Goal: Task Accomplishment & Management: Use online tool/utility

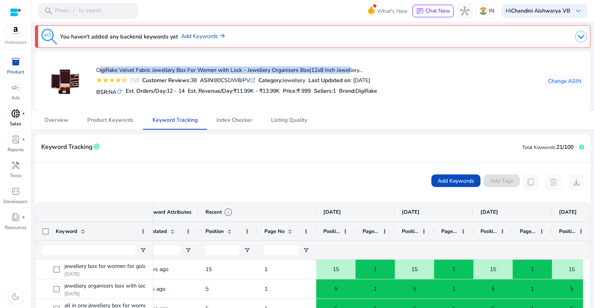
scroll to position [0, 222]
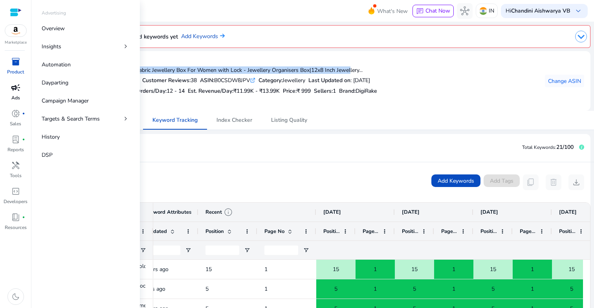
click at [15, 90] on span "campaign" at bounding box center [15, 87] width 9 height 9
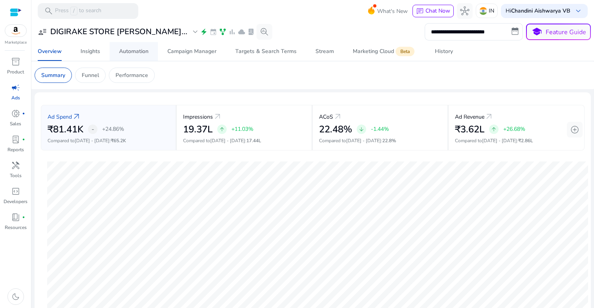
click at [136, 50] on div "Automation" at bounding box center [133, 52] width 29 height 6
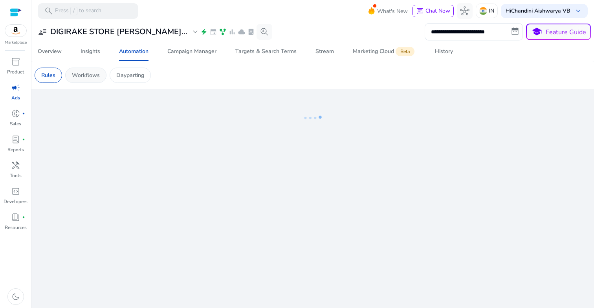
click at [88, 71] on div "Workflows" at bounding box center [85, 75] width 41 height 15
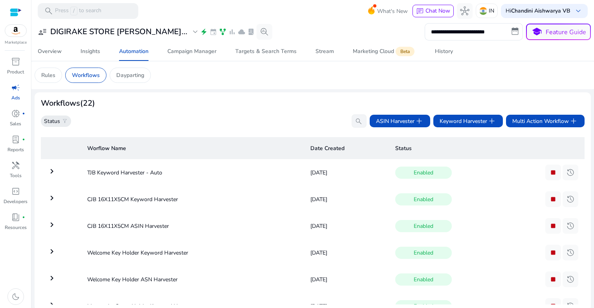
click at [64, 118] on span "filter_alt" at bounding box center [65, 121] width 6 height 6
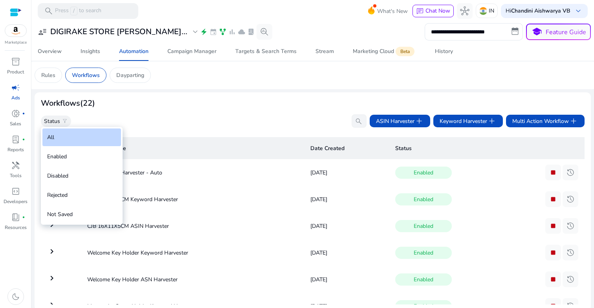
click at [120, 113] on div at bounding box center [297, 154] width 594 height 308
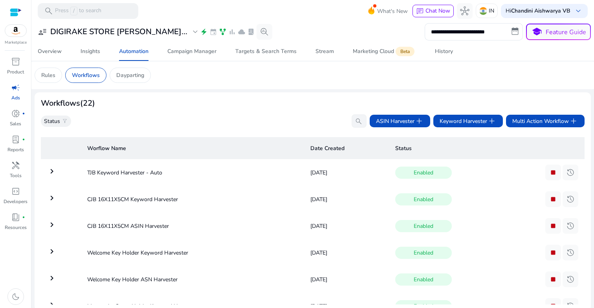
click at [316, 123] on div "Status filter_alt search ASIN Harvester add Keyword Harvester add Multi Action …" at bounding box center [313, 120] width 544 height 13
click at [352, 121] on app-icon "search" at bounding box center [358, 121] width 13 height 14
click at [352, 121] on input "search" at bounding box center [359, 120] width 15 height 13
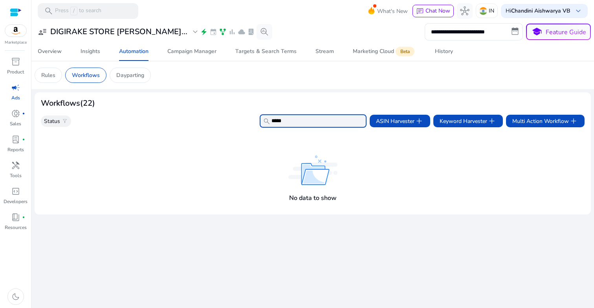
type input "******"
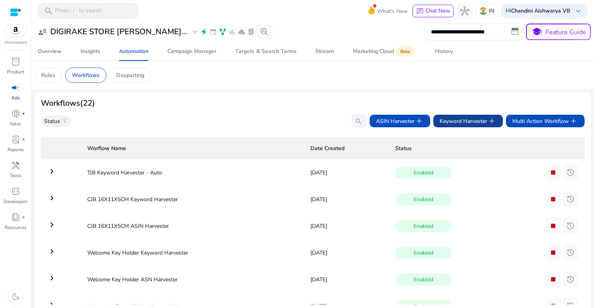
click at [482, 122] on span "Keyword Harvester add" at bounding box center [468, 120] width 57 height 9
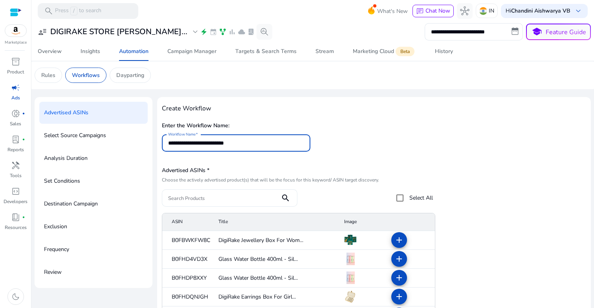
type input "**********"
click at [224, 196] on input "Search Products" at bounding box center [221, 198] width 106 height 9
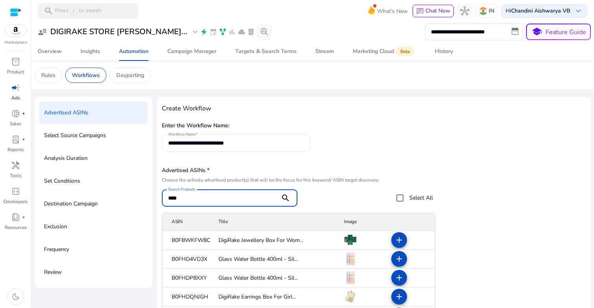
type input "****"
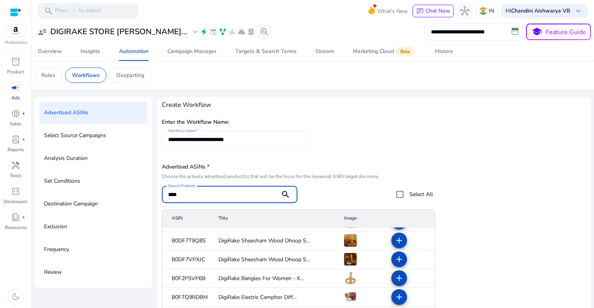
scroll to position [39, 0]
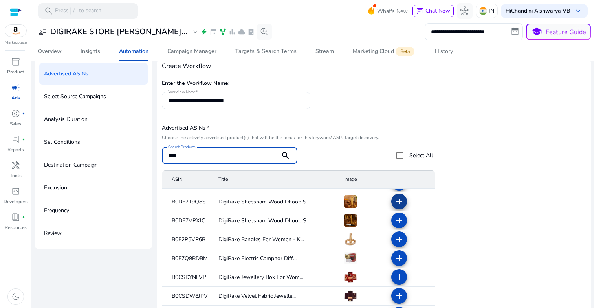
click at [398, 203] on mat-icon "add" at bounding box center [399, 201] width 9 height 9
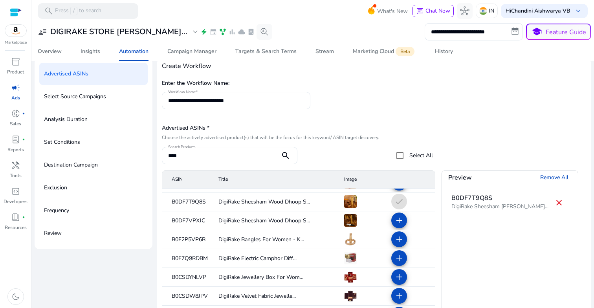
click at [470, 195] on div "B0DF7T9Q8S" at bounding box center [500, 197] width 97 height 9
copy div "B0DF7T9Q8S"
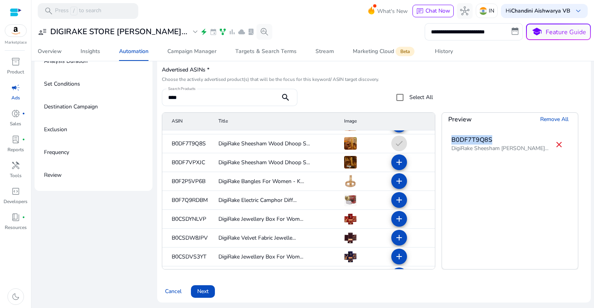
scroll to position [0, 0]
click at [210, 294] on span at bounding box center [203, 291] width 24 height 19
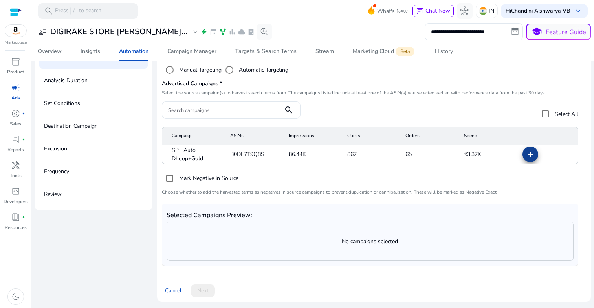
click at [531, 151] on mat-icon "add" at bounding box center [530, 154] width 9 height 9
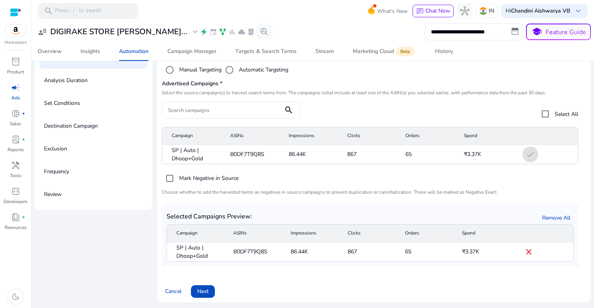
click at [206, 290] on span "Next" at bounding box center [202, 291] width 11 height 8
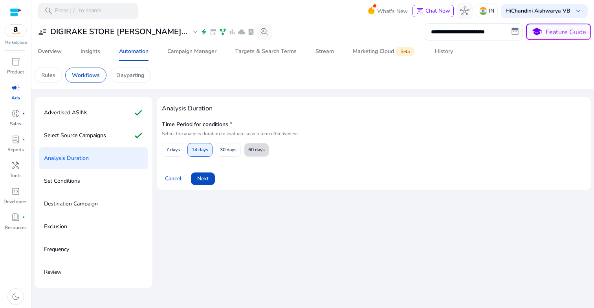
click at [267, 147] on span at bounding box center [257, 149] width 24 height 19
click at [214, 170] on span at bounding box center [203, 178] width 24 height 19
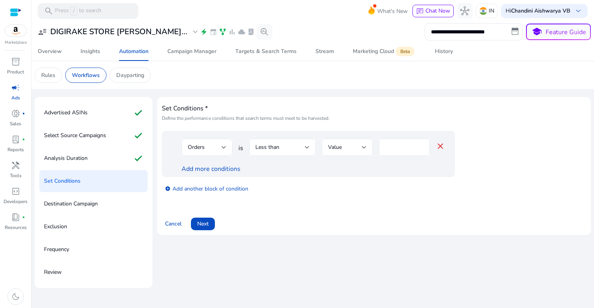
click at [204, 177] on div "Orders is Less than Value * close Add more conditions" at bounding box center [308, 154] width 293 height 46
click at [288, 147] on div "Less than" at bounding box center [281, 147] width 50 height 9
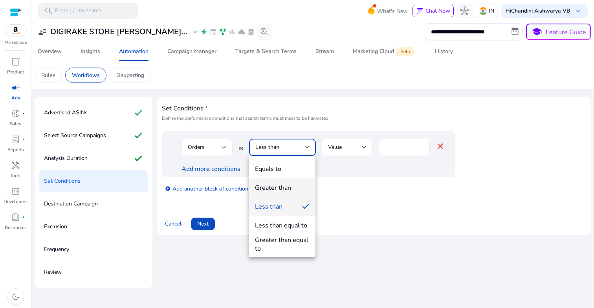
click at [276, 191] on div "Greater than" at bounding box center [273, 188] width 36 height 9
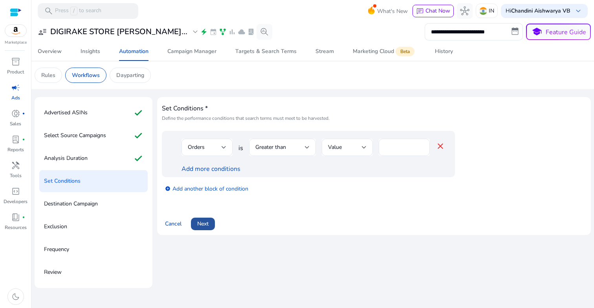
click at [207, 223] on span "Next" at bounding box center [202, 224] width 11 height 8
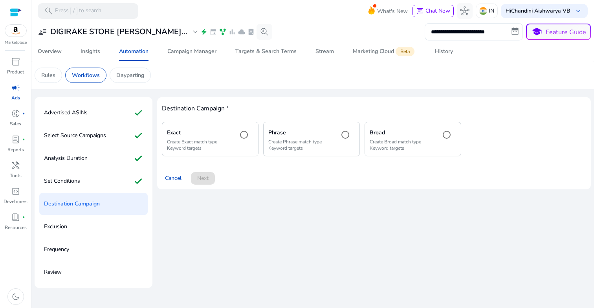
click at [212, 155] on div "Exact Create Exact match type Keyword targets" at bounding box center [210, 139] width 97 height 34
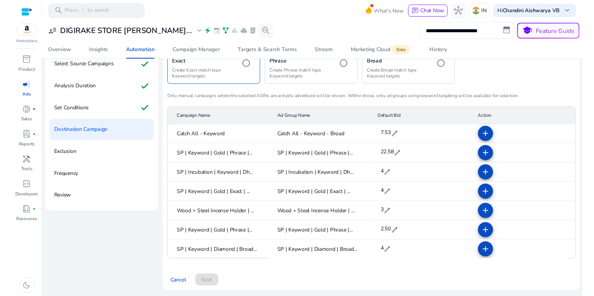
scroll to position [57, 0]
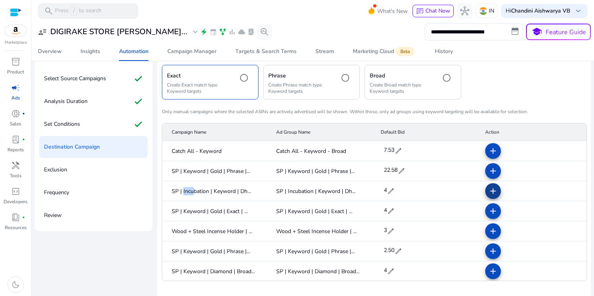
click at [489, 192] on mat-icon "add" at bounding box center [493, 190] width 9 height 9
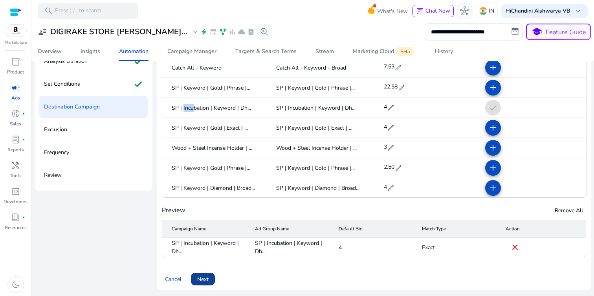
scroll to position [98, 0]
click at [207, 278] on span "Next" at bounding box center [202, 279] width 11 height 8
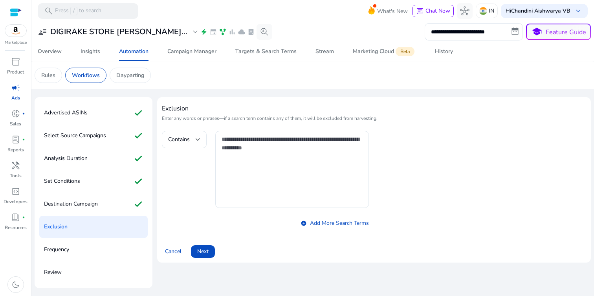
scroll to position [0, 0]
click at [191, 131] on div "Contains" at bounding box center [184, 139] width 32 height 17
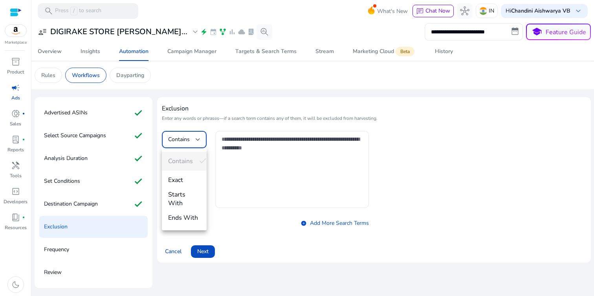
click at [188, 183] on span "Exact" at bounding box center [184, 180] width 32 height 9
click at [300, 169] on textarea at bounding box center [292, 169] width 141 height 69
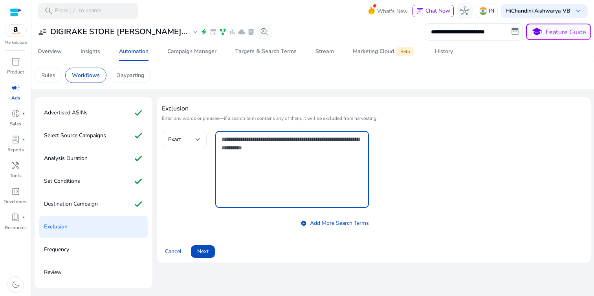
paste textarea "**********"
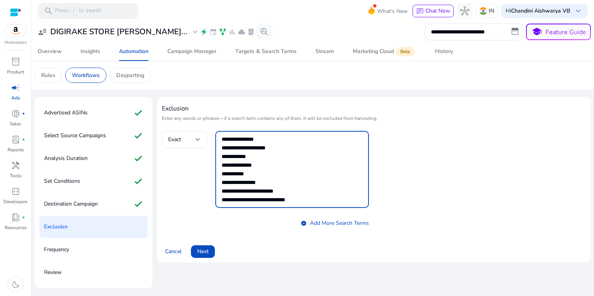
scroll to position [69, 0]
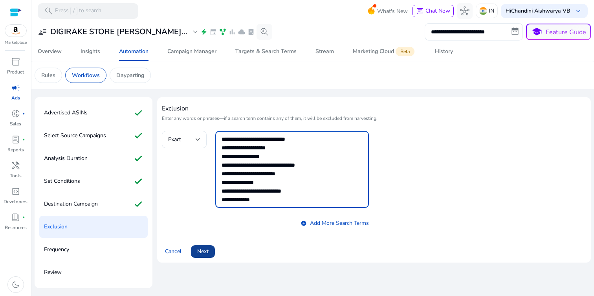
type textarea "**********"
click at [209, 253] on span "Next" at bounding box center [202, 251] width 11 height 8
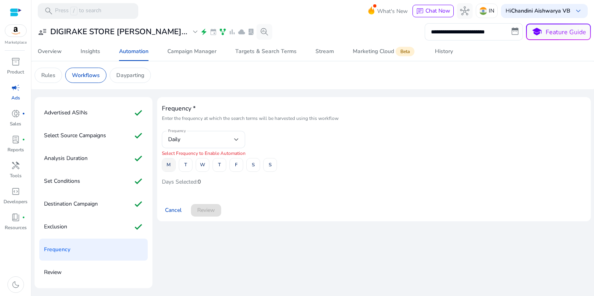
click at [169, 165] on span "M" at bounding box center [169, 165] width 4 height 14
click at [182, 165] on span at bounding box center [185, 165] width 13 height 19
click at [201, 165] on span "W" at bounding box center [202, 165] width 5 height 14
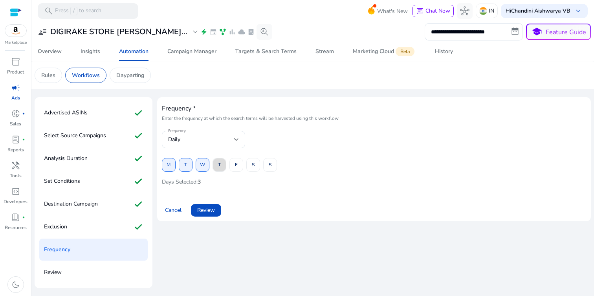
click at [220, 167] on span "T" at bounding box center [219, 165] width 3 height 14
click at [232, 167] on span at bounding box center [236, 165] width 13 height 19
click at [255, 167] on span at bounding box center [253, 165] width 13 height 19
click at [269, 167] on span "S" at bounding box center [270, 165] width 3 height 14
click at [217, 209] on span at bounding box center [206, 210] width 30 height 19
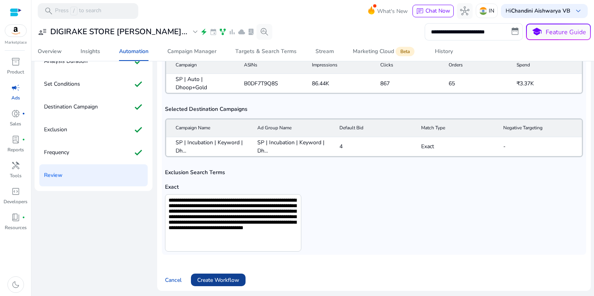
scroll to position [218, 0]
click at [226, 277] on span "Create Workflow" at bounding box center [218, 280] width 42 height 8
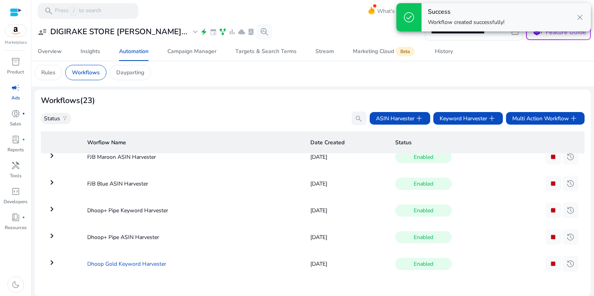
scroll to position [3, 0]
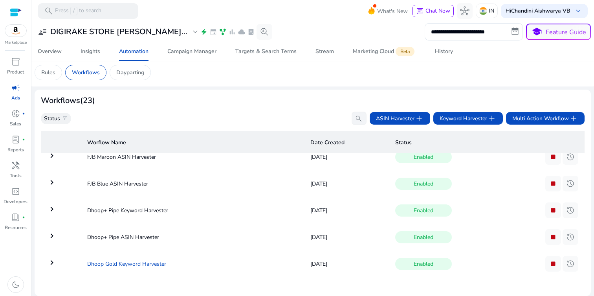
copy td "Dhoop Gold Keyword Harvester"
drag, startPoint x: 85, startPoint y: 259, endPoint x: 190, endPoint y: 260, distance: 104.6
click at [190, 259] on td "Dhoop Gold Keyword Harvester" at bounding box center [192, 264] width 223 height 20
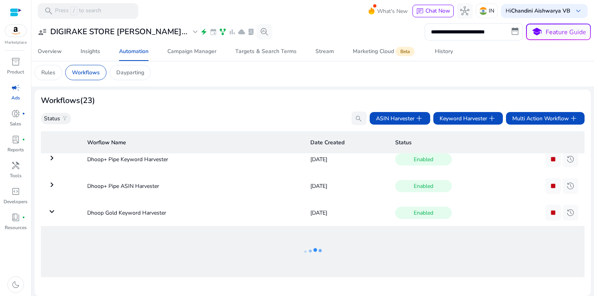
scroll to position [552, 0]
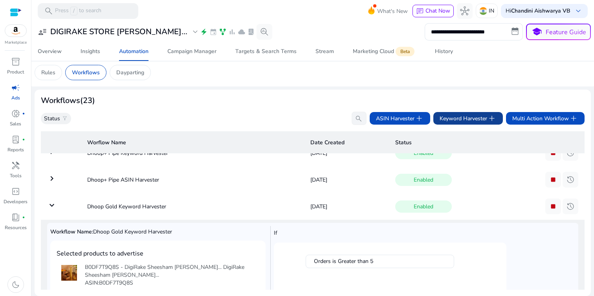
click at [466, 116] on span "Keyword Harvester add" at bounding box center [468, 118] width 57 height 9
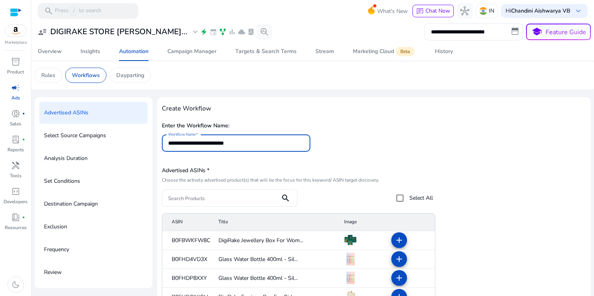
click at [189, 140] on input "**********" at bounding box center [236, 143] width 136 height 9
type input "**********"
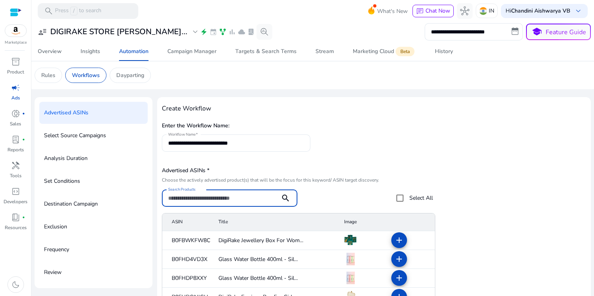
click at [234, 194] on input "Search Products" at bounding box center [221, 198] width 106 height 9
type input "******"
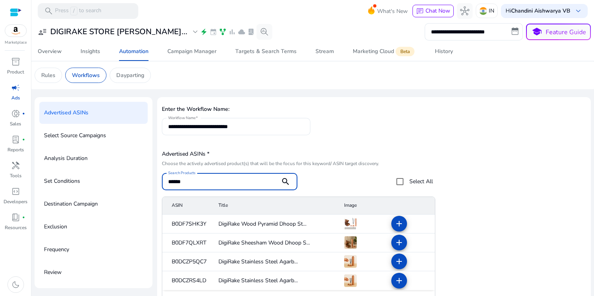
scroll to position [16, 0]
click at [398, 244] on mat-icon "add" at bounding box center [399, 243] width 9 height 9
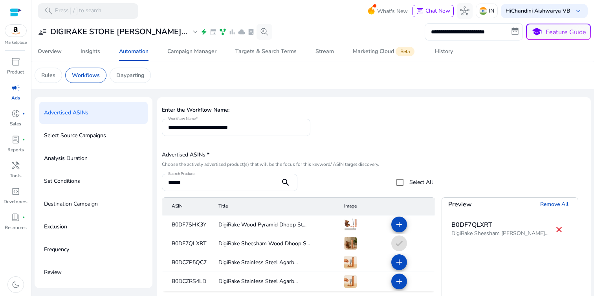
click at [456, 224] on div "B0DF7QLXRT" at bounding box center [500, 224] width 97 height 9
copy div "B0DF7QLXRT"
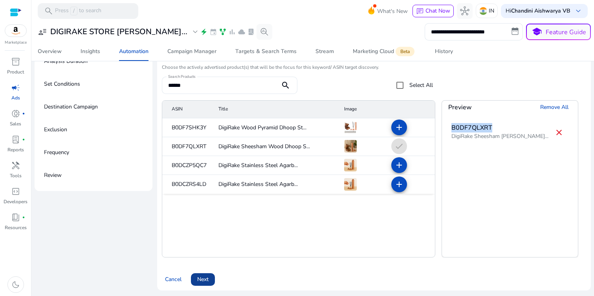
scroll to position [98, 0]
click at [199, 271] on span at bounding box center [203, 279] width 24 height 19
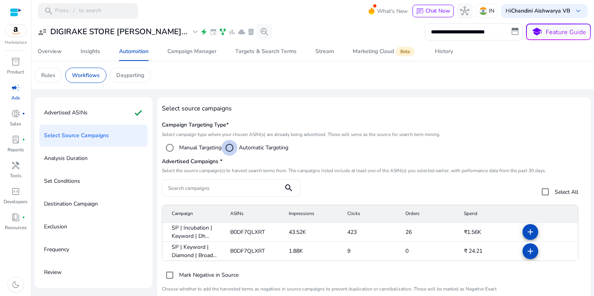
scroll to position [0, 0]
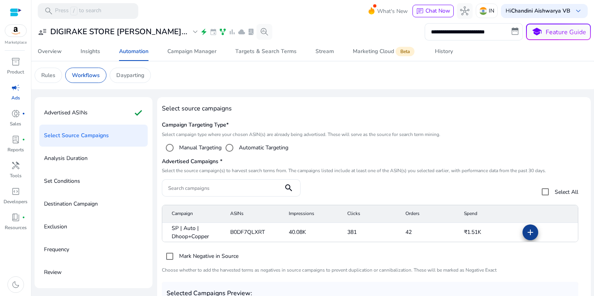
click at [523, 228] on span at bounding box center [530, 232] width 19 height 19
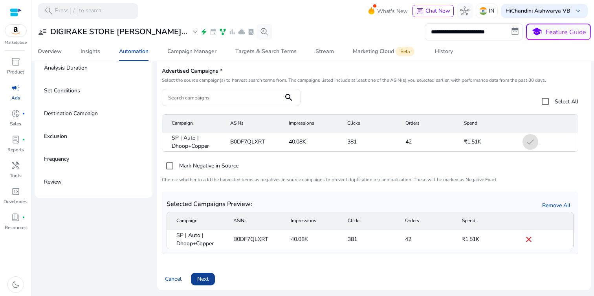
scroll to position [90, 0]
click at [208, 280] on span "Next" at bounding box center [202, 279] width 11 height 8
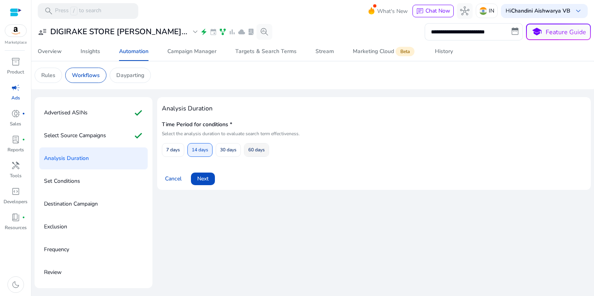
click at [259, 142] on span at bounding box center [257, 149] width 24 height 19
click at [206, 173] on span at bounding box center [203, 178] width 24 height 19
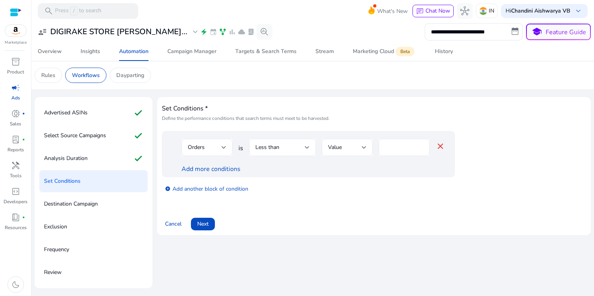
click at [267, 148] on span "Less than" at bounding box center [268, 147] width 24 height 7
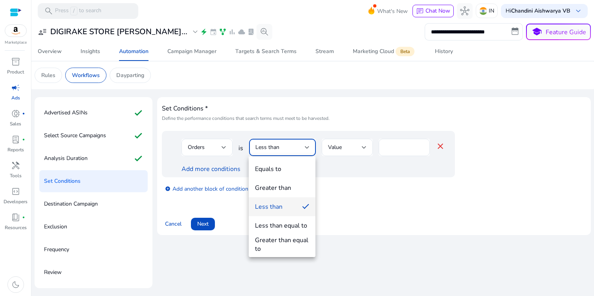
click at [275, 187] on div "Greater than" at bounding box center [273, 188] width 36 height 9
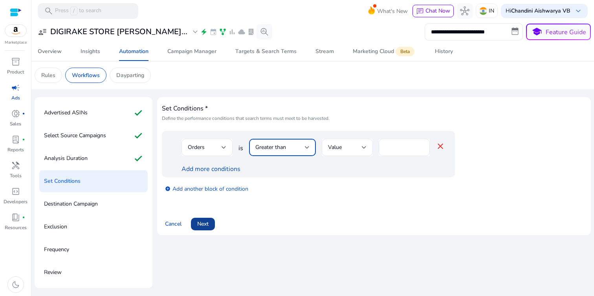
click at [205, 230] on span at bounding box center [203, 224] width 24 height 19
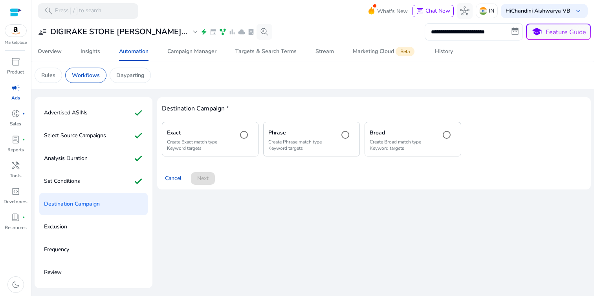
click at [225, 145] on p "Create Exact match type Keyword targets" at bounding box center [199, 145] width 64 height 13
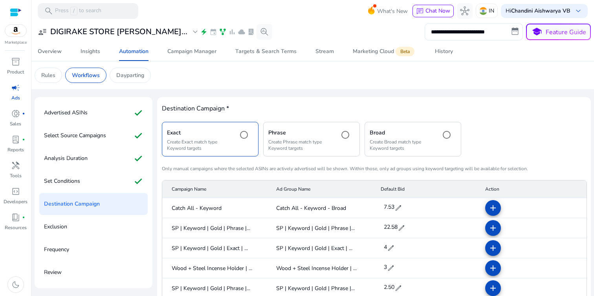
scroll to position [81, 0]
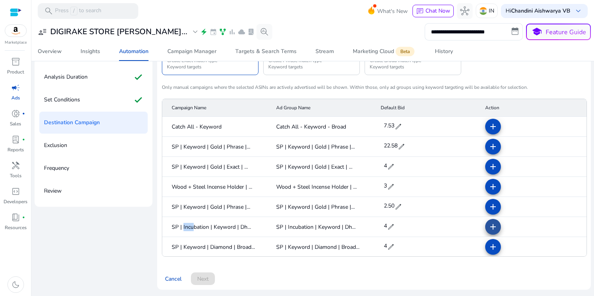
click at [489, 224] on mat-icon "add" at bounding box center [493, 226] width 9 height 9
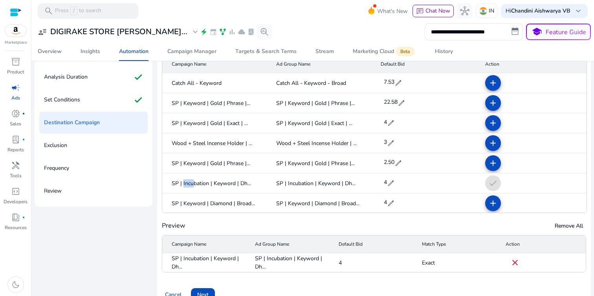
scroll to position [43, 0]
click at [210, 290] on span at bounding box center [203, 294] width 24 height 19
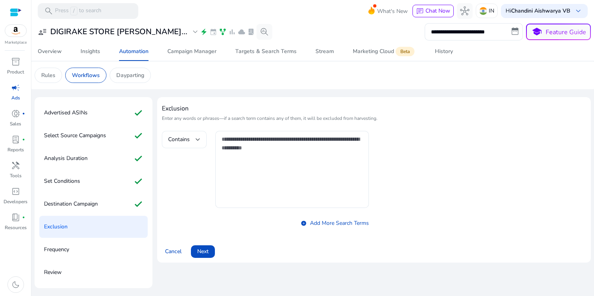
click at [176, 136] on span "Contains" at bounding box center [179, 139] width 22 height 7
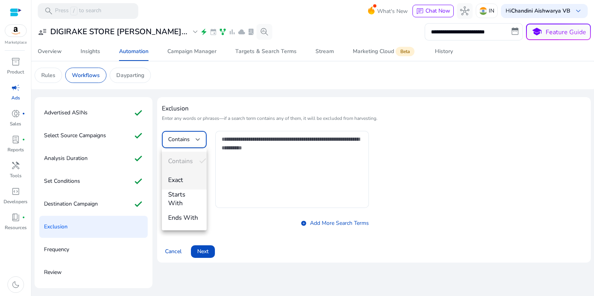
click at [182, 184] on span "Exact" at bounding box center [184, 180] width 32 height 9
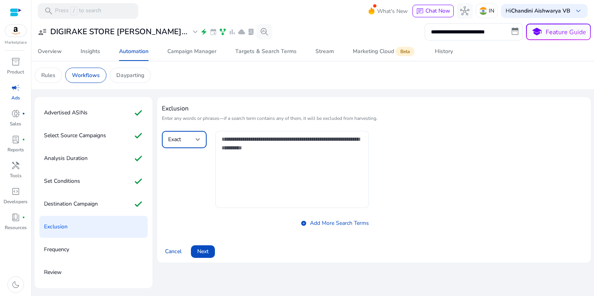
click at [249, 163] on textarea at bounding box center [292, 169] width 141 height 69
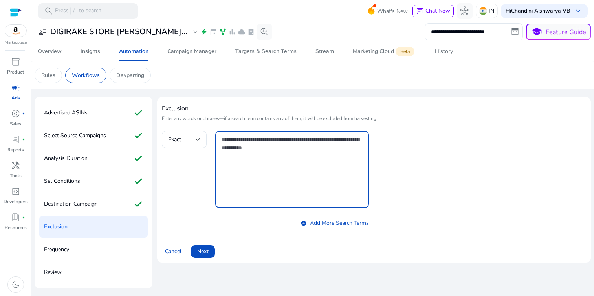
click at [307, 195] on textarea at bounding box center [292, 169] width 141 height 69
paste textarea "**********"
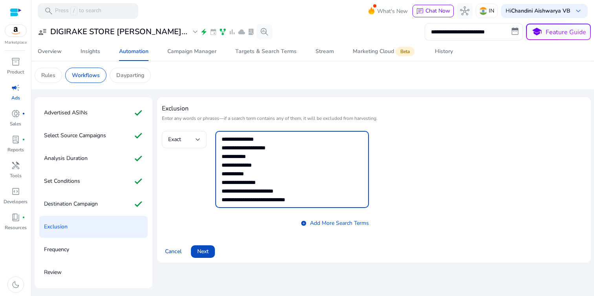
scroll to position [69, 0]
type textarea "**********"
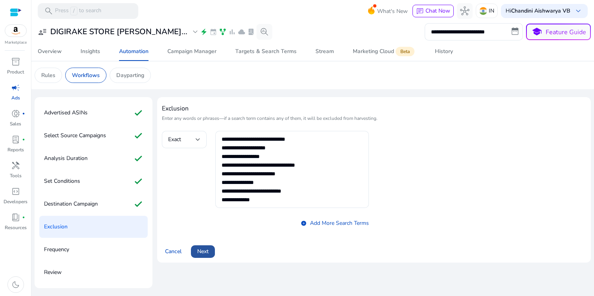
click at [209, 248] on span "Next" at bounding box center [202, 251] width 11 height 8
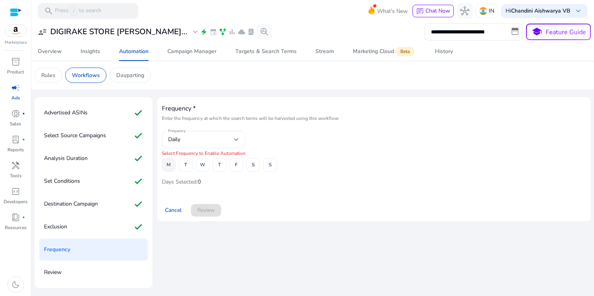
click at [167, 166] on span "M" at bounding box center [169, 165] width 4 height 14
click at [189, 166] on span at bounding box center [185, 165] width 13 height 19
click at [203, 166] on span "W" at bounding box center [202, 165] width 5 height 14
click at [221, 166] on span "T" at bounding box center [219, 165] width 3 height 14
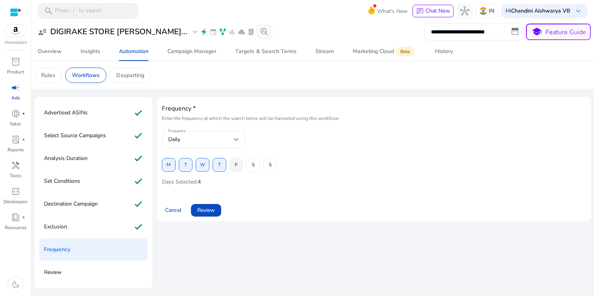
click at [233, 166] on span at bounding box center [236, 165] width 13 height 19
click at [256, 166] on span at bounding box center [253, 165] width 13 height 19
click at [269, 166] on button "S" at bounding box center [270, 165] width 14 height 14
click at [200, 223] on div "Frequency * Enter the frequency at which the search terms will be harvested usi…" at bounding box center [374, 162] width 434 height 131
click at [203, 212] on span "Review" at bounding box center [206, 210] width 18 height 8
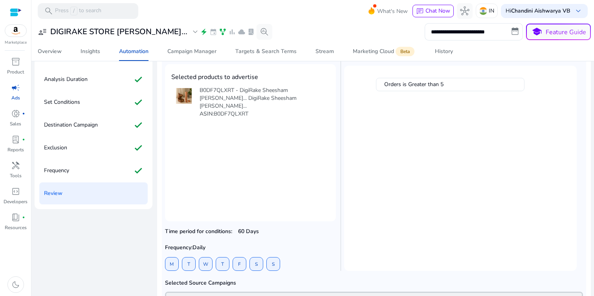
scroll to position [98, 0]
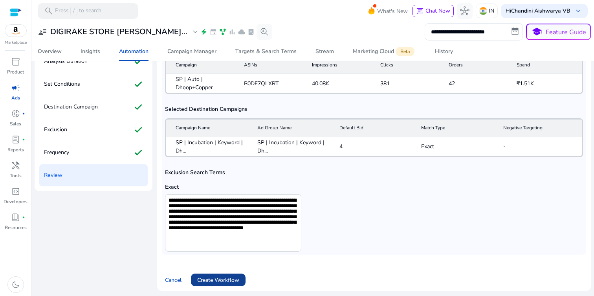
click at [217, 273] on span at bounding box center [218, 279] width 55 height 19
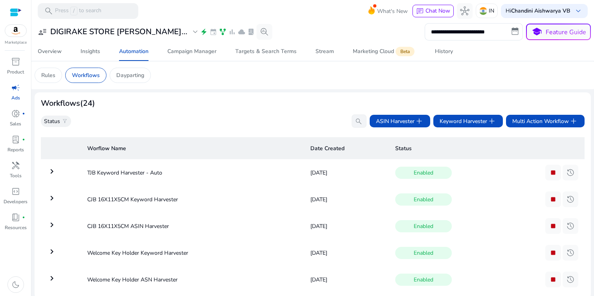
click at [460, 105] on div "Workflows (24)" at bounding box center [313, 103] width 544 height 9
click at [454, 123] on span "Keyword Harvester add" at bounding box center [468, 120] width 57 height 9
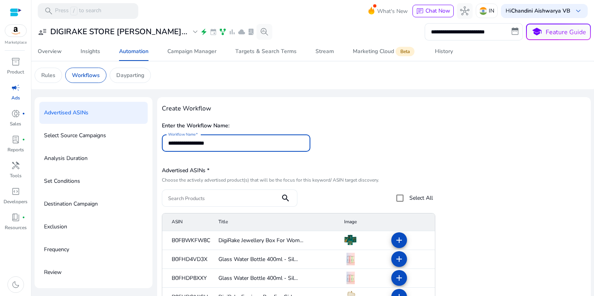
type input "**********"
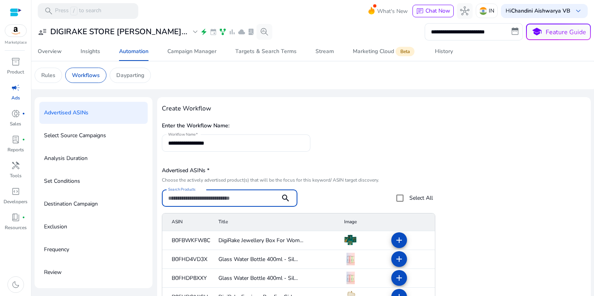
click at [252, 200] on input "Search Products" at bounding box center [221, 198] width 106 height 9
paste input "**********"
type input "**********"
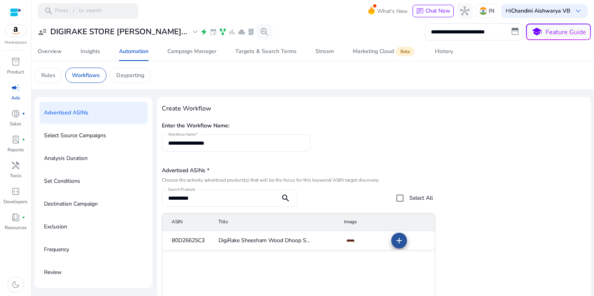
click at [395, 238] on mat-icon "add" at bounding box center [399, 240] width 9 height 9
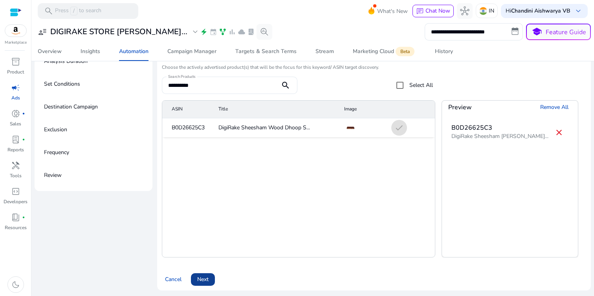
scroll to position [98, 0]
click at [201, 276] on span "Next" at bounding box center [202, 279] width 11 height 8
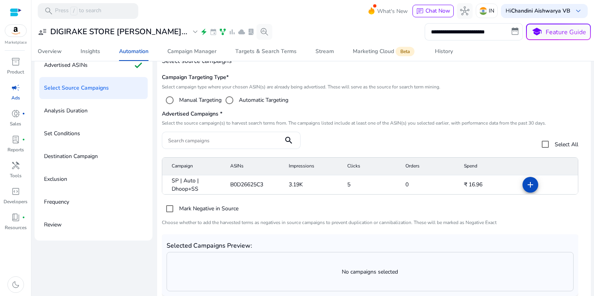
scroll to position [0, 0]
click at [525, 136] on div "Search campaigns search Select All" at bounding box center [370, 145] width 417 height 26
click at [531, 186] on mat-icon "add" at bounding box center [530, 184] width 9 height 9
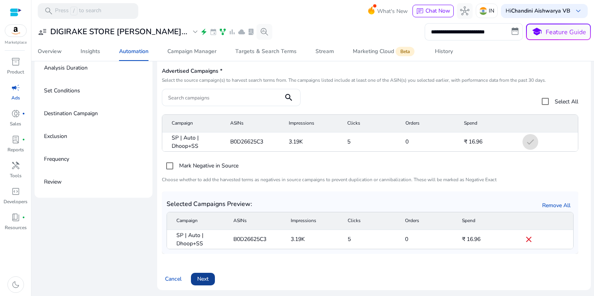
scroll to position [90, 0]
click at [208, 279] on span "Next" at bounding box center [202, 279] width 11 height 8
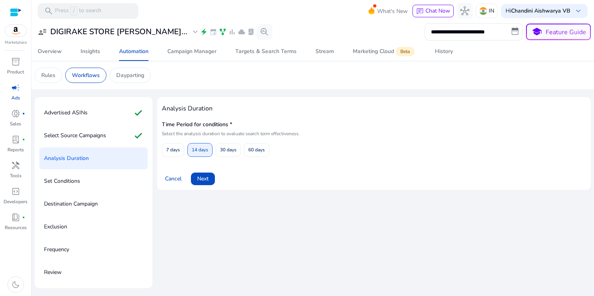
scroll to position [0, 0]
click at [262, 148] on span "60 days" at bounding box center [256, 150] width 17 height 14
click at [204, 173] on span at bounding box center [203, 178] width 24 height 19
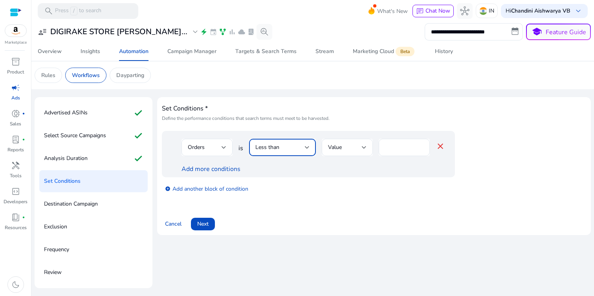
click at [270, 148] on span "Less than" at bounding box center [268, 147] width 24 height 7
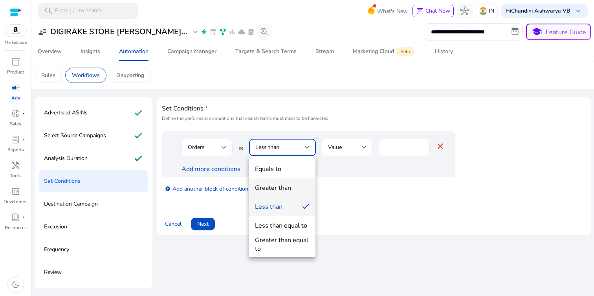
click at [278, 187] on div "Greater than" at bounding box center [273, 188] width 36 height 9
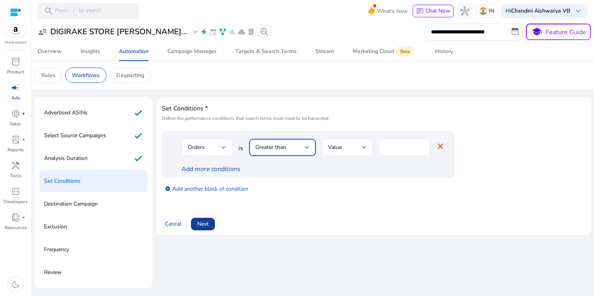
click at [212, 216] on span at bounding box center [203, 224] width 24 height 19
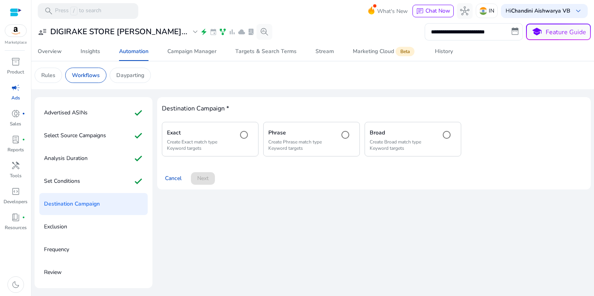
click at [234, 129] on div "Exact Create Exact match type Keyword targets" at bounding box center [210, 139] width 97 height 34
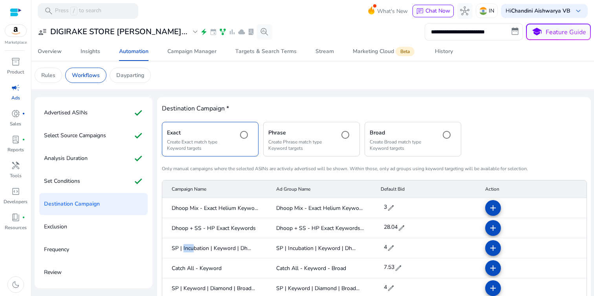
click at [495, 249] on span at bounding box center [493, 248] width 19 height 19
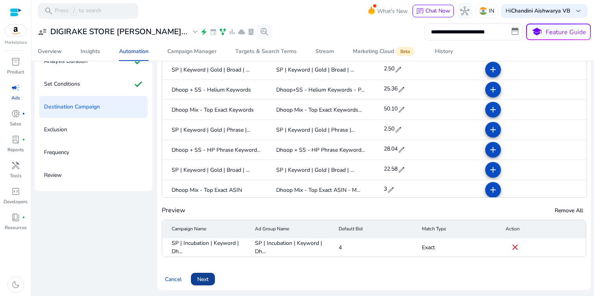
scroll to position [98, 0]
click at [209, 281] on span at bounding box center [203, 279] width 24 height 19
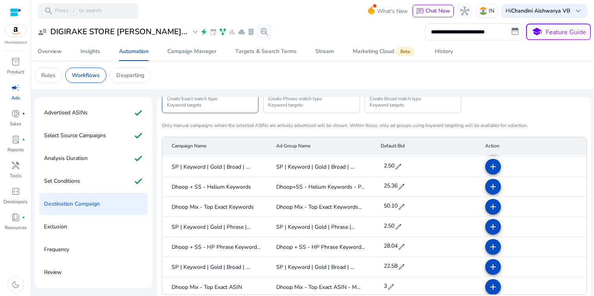
scroll to position [0, 0]
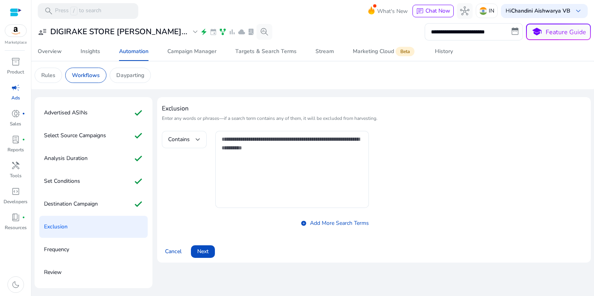
click at [190, 143] on div "Contains" at bounding box center [182, 139] width 28 height 9
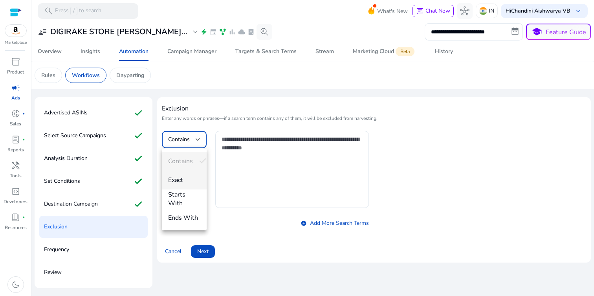
click at [185, 185] on mat-option "Exact" at bounding box center [184, 180] width 45 height 19
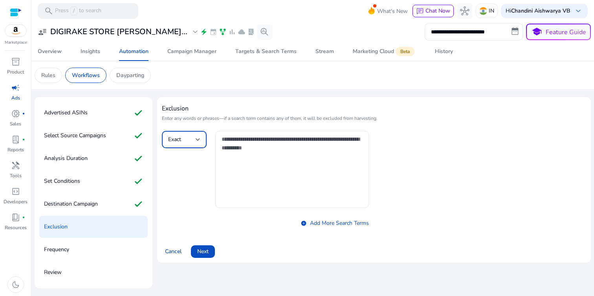
click at [243, 171] on textarea at bounding box center [292, 169] width 141 height 69
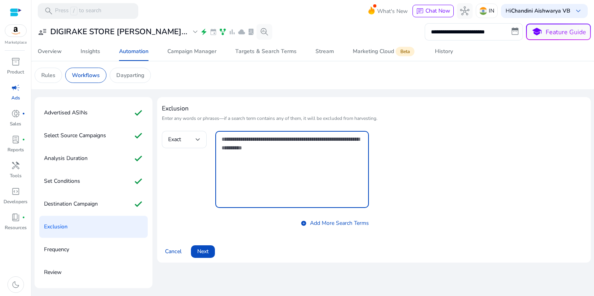
click at [320, 197] on textarea at bounding box center [292, 169] width 141 height 69
paste textarea "**********"
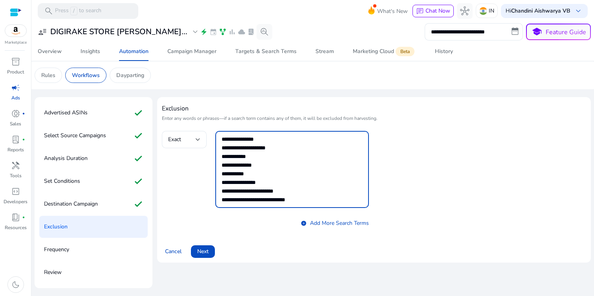
scroll to position [69, 0]
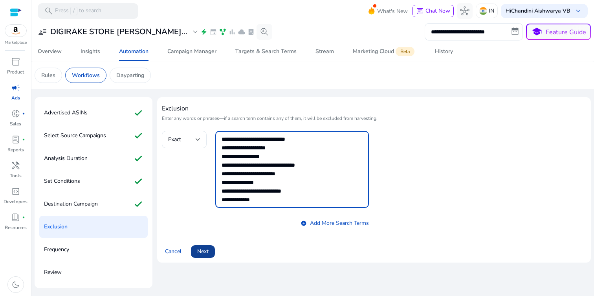
type textarea "**********"
click at [215, 247] on span at bounding box center [203, 251] width 24 height 19
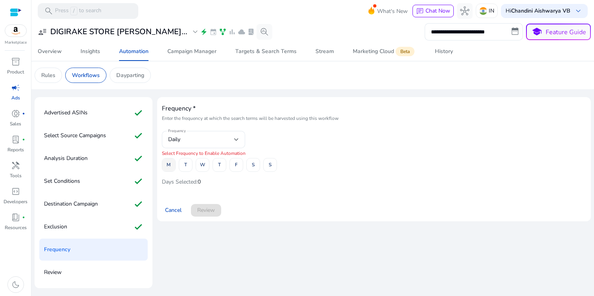
click at [171, 159] on span at bounding box center [168, 165] width 13 height 19
click at [187, 166] on span "T" at bounding box center [185, 165] width 3 height 14
click at [207, 166] on span at bounding box center [202, 165] width 13 height 19
click at [219, 166] on span "T" at bounding box center [219, 165] width 3 height 14
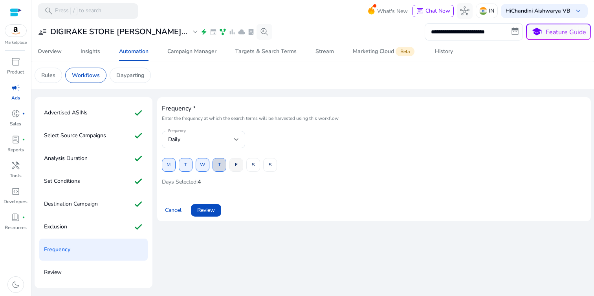
click at [239, 166] on span at bounding box center [236, 165] width 13 height 19
click at [252, 168] on span at bounding box center [253, 165] width 13 height 19
click at [270, 168] on span "S" at bounding box center [270, 165] width 3 height 14
click at [198, 218] on span at bounding box center [206, 210] width 30 height 19
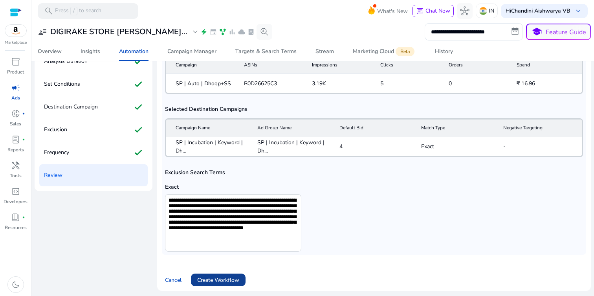
scroll to position [218, 0]
click at [206, 281] on span "Create Workflow" at bounding box center [218, 280] width 42 height 8
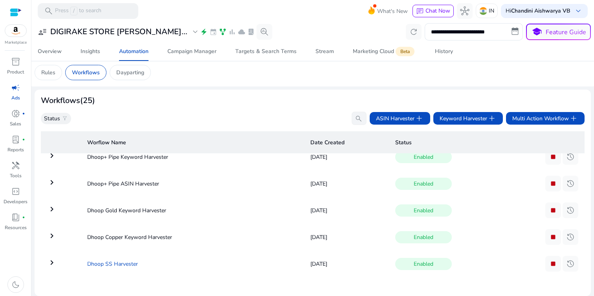
scroll to position [3, 0]
drag, startPoint x: 86, startPoint y: 259, endPoint x: 160, endPoint y: 259, distance: 73.5
click at [160, 259] on td "Dhoop SS Harvester" at bounding box center [192, 264] width 223 height 20
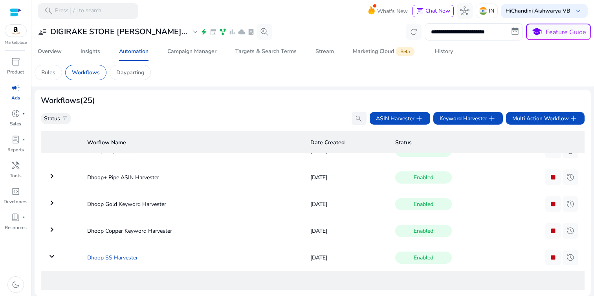
copy td "Dhoop SS Harvester"
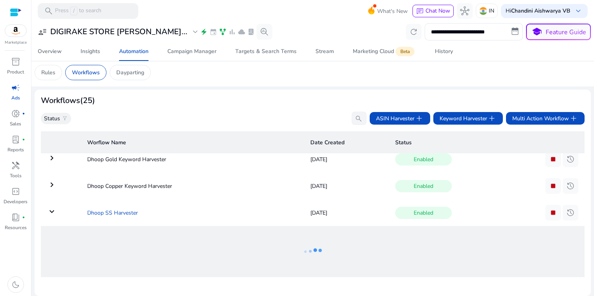
scroll to position [605, 0]
click at [115, 207] on td "Dhoop SS Harvester" at bounding box center [192, 212] width 223 height 20
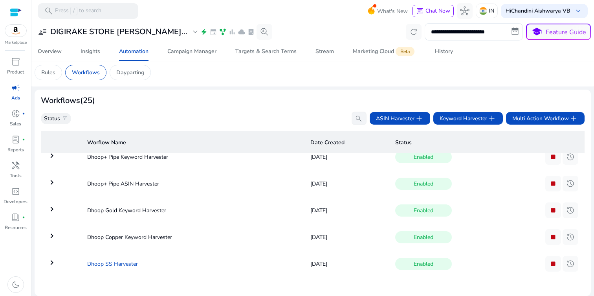
scroll to position [554, 0]
click at [61, 256] on td "keyboard_arrow_right" at bounding box center [61, 264] width 40 height 20
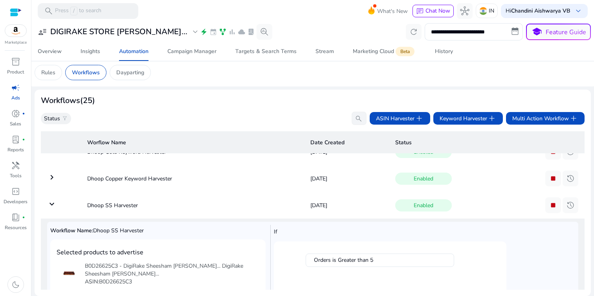
scroll to position [595, 0]
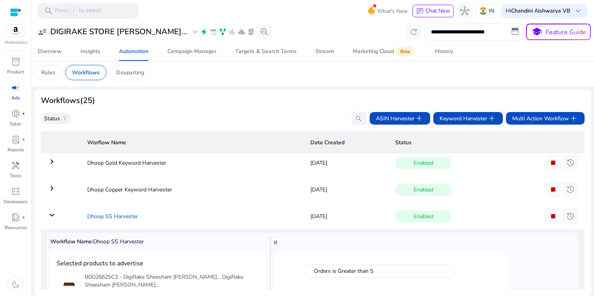
copy td "Dhoop SS Harvester"
drag, startPoint x: 85, startPoint y: 217, endPoint x: 153, endPoint y: 217, distance: 68.4
click at [153, 217] on td "Dhoop SS Harvester" at bounding box center [192, 216] width 223 height 20
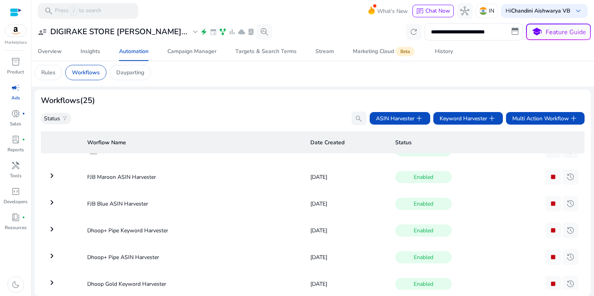
scroll to position [496, 0]
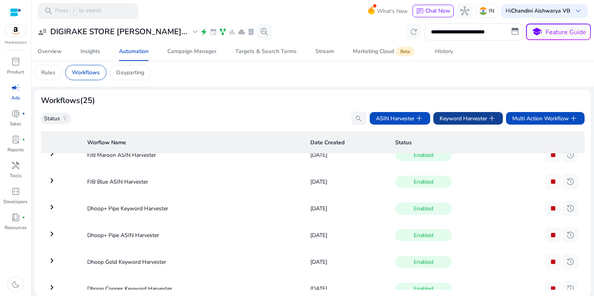
click at [474, 115] on span "Keyword Harvester add" at bounding box center [468, 118] width 57 height 9
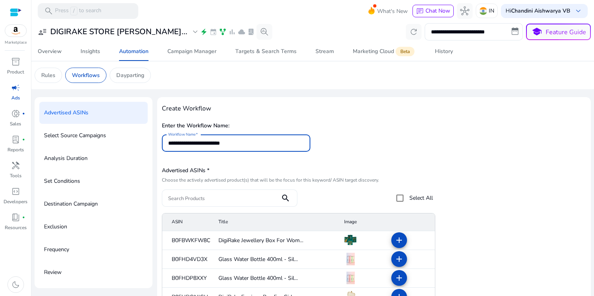
type input "**********"
click at [178, 197] on input "Search Products" at bounding box center [221, 198] width 106 height 9
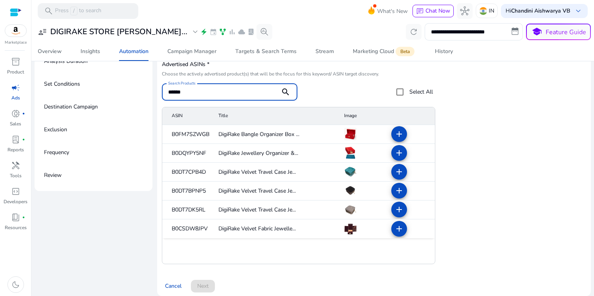
scroll to position [6, 0]
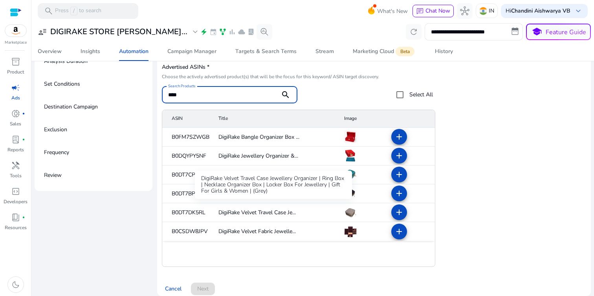
type input "****"
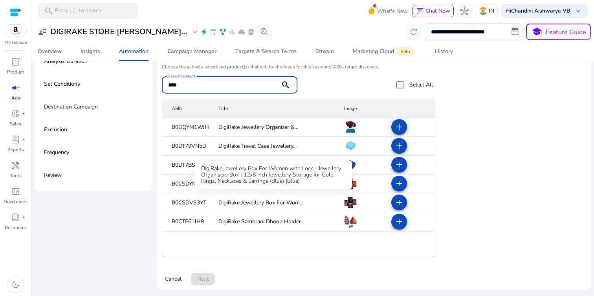
scroll to position [16, 0]
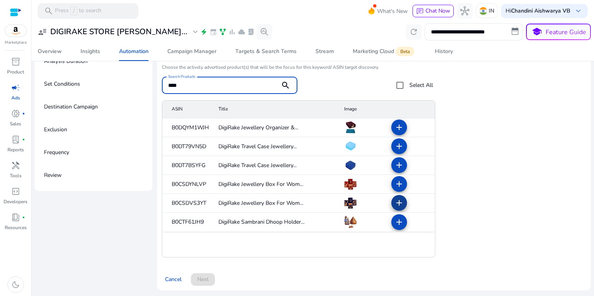
click at [400, 201] on mat-icon "add" at bounding box center [399, 202] width 9 height 9
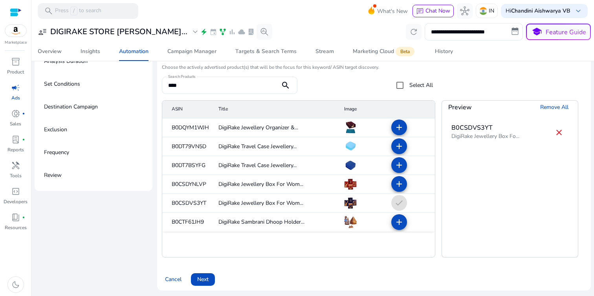
scroll to position [0, 0]
click at [211, 277] on span at bounding box center [203, 279] width 24 height 19
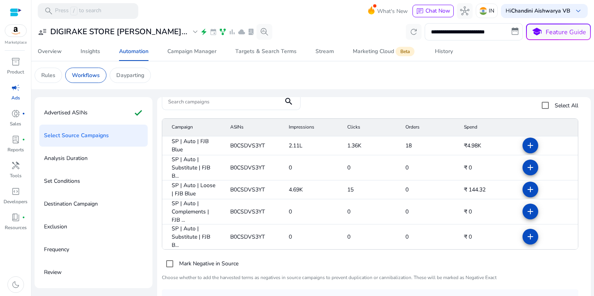
scroll to position [86, 0]
click at [526, 142] on mat-icon "add" at bounding box center [530, 145] width 9 height 9
click at [525, 162] on span at bounding box center [530, 167] width 19 height 19
click at [526, 189] on mat-icon "add" at bounding box center [530, 189] width 9 height 9
click at [526, 210] on mat-icon "add" at bounding box center [530, 211] width 9 height 9
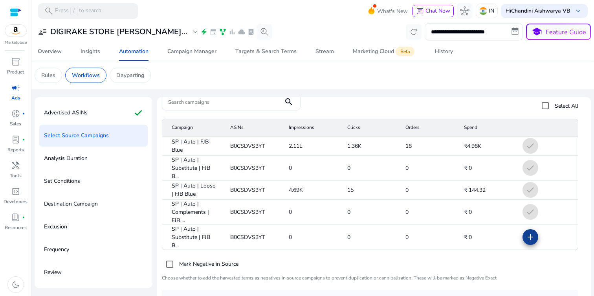
click at [526, 240] on mat-icon "add" at bounding box center [530, 236] width 9 height 9
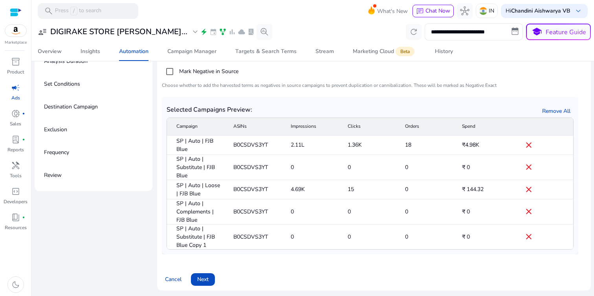
scroll to position [98, 0]
click at [201, 275] on span "Next" at bounding box center [202, 279] width 11 height 8
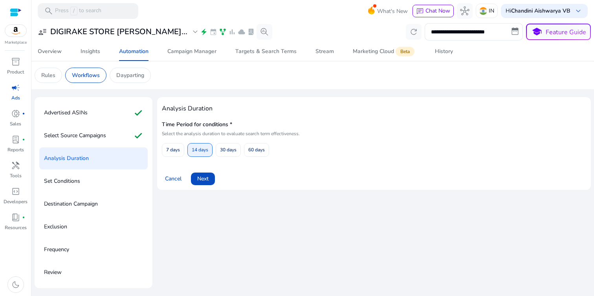
scroll to position [0, 0]
click at [259, 151] on span "60 days" at bounding box center [256, 150] width 17 height 14
click at [215, 178] on span at bounding box center [203, 178] width 24 height 19
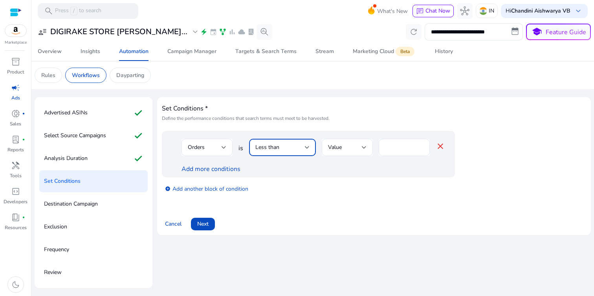
click at [283, 148] on div "Less than" at bounding box center [281, 147] width 50 height 9
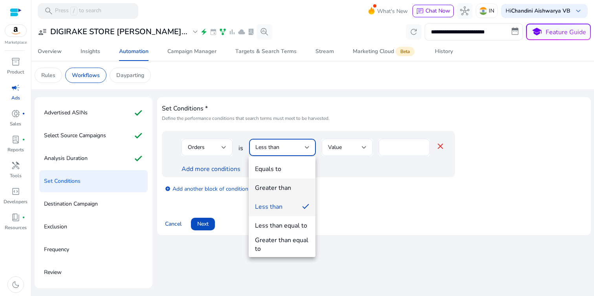
click at [281, 193] on mat-option "Greater than" at bounding box center [282, 187] width 67 height 19
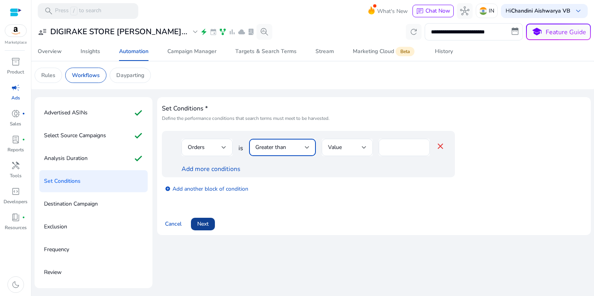
click at [202, 226] on span "Next" at bounding box center [202, 224] width 11 height 8
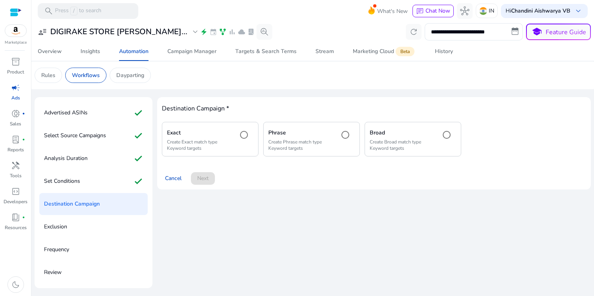
click at [247, 146] on mat-radio-button at bounding box center [244, 139] width 17 height 24
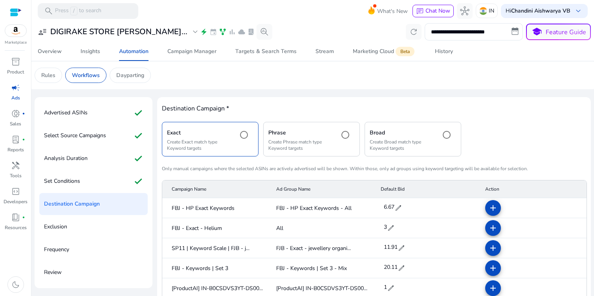
scroll to position [270, 0]
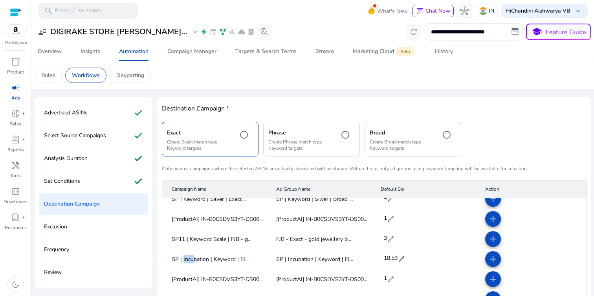
click at [401, 257] on span "edit" at bounding box center [402, 259] width 8 height 8
click at [397, 257] on input "*****" at bounding box center [394, 258] width 22 height 13
type input "*"
click at [408, 258] on span "check" at bounding box center [409, 258] width 9 height 9
click at [489, 257] on mat-icon "add" at bounding box center [493, 258] width 9 height 9
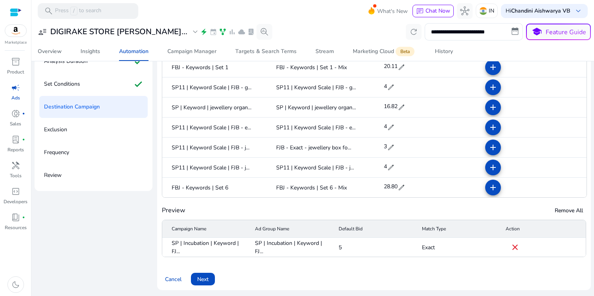
scroll to position [98, 0]
click at [212, 275] on span at bounding box center [203, 279] width 24 height 19
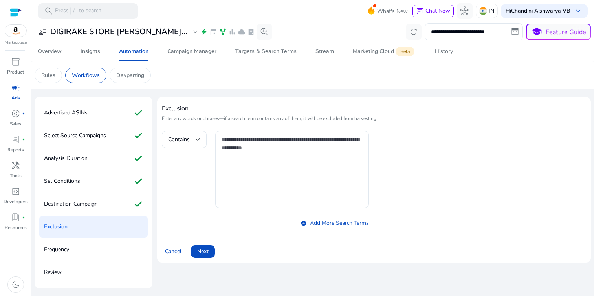
scroll to position [0, 0]
click at [209, 245] on span at bounding box center [203, 251] width 24 height 19
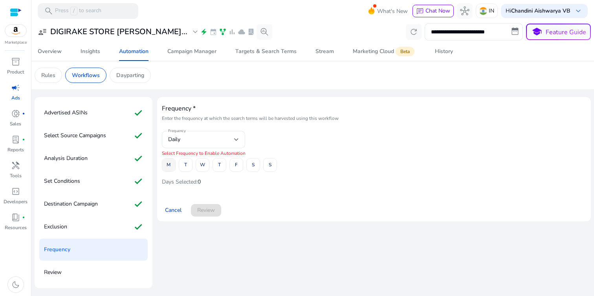
click at [164, 167] on span at bounding box center [168, 165] width 13 height 19
click at [194, 167] on div "M T W T F S S" at bounding box center [374, 165] width 425 height 14
click at [186, 165] on span "T" at bounding box center [185, 165] width 3 height 14
click at [206, 165] on span at bounding box center [202, 165] width 13 height 19
click at [222, 166] on span at bounding box center [219, 165] width 13 height 19
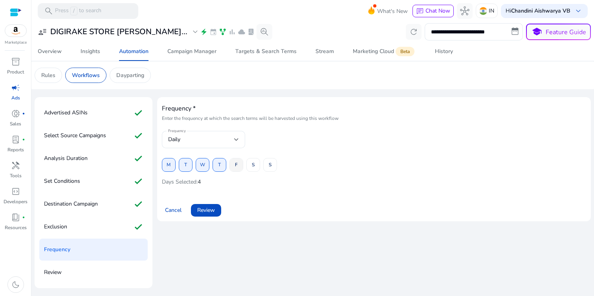
click at [231, 166] on span at bounding box center [236, 165] width 13 height 19
click at [252, 166] on span "S" at bounding box center [253, 165] width 3 height 14
click at [270, 166] on span "S" at bounding box center [270, 165] width 3 height 14
click at [196, 211] on span at bounding box center [206, 210] width 30 height 19
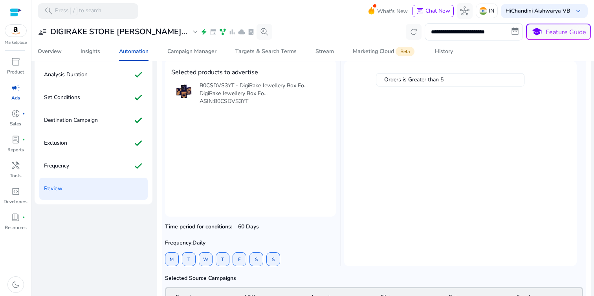
scroll to position [98, 0]
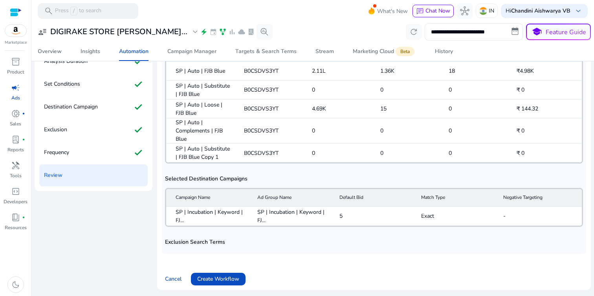
click at [228, 276] on span "Create Workflow" at bounding box center [218, 279] width 42 height 8
